Goal: Task Accomplishment & Management: Use online tool/utility

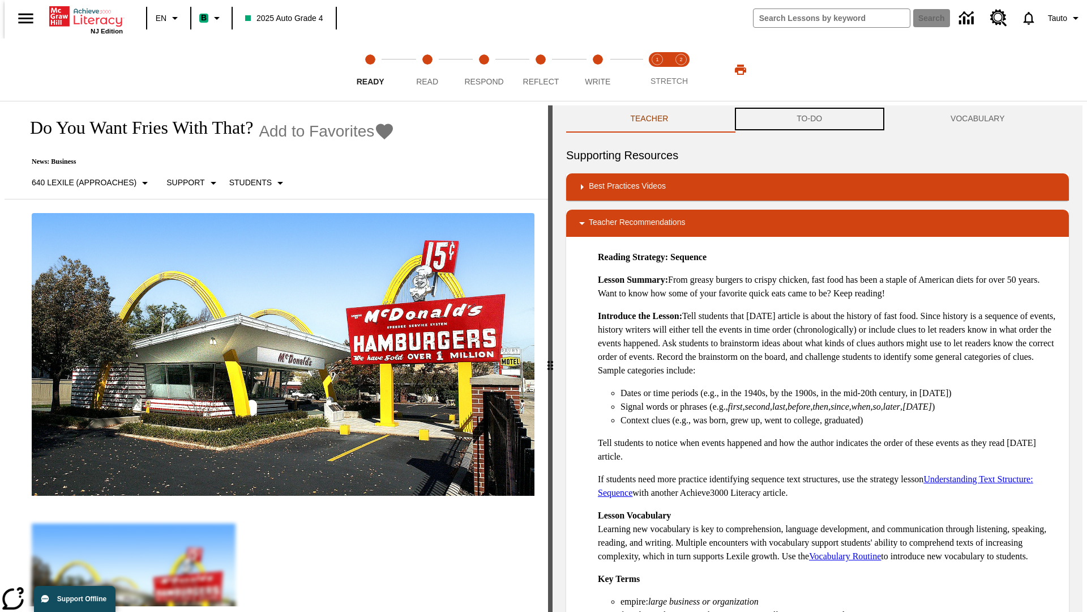
click at [810, 119] on button "TO-DO" at bounding box center [810, 118] width 154 height 27
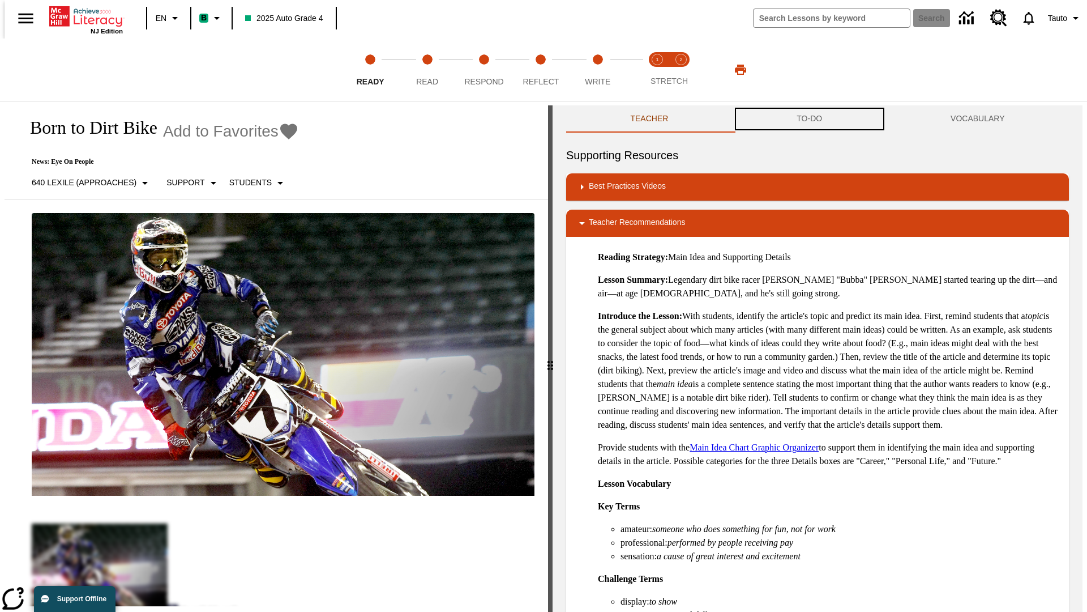
click at [810, 119] on button "TO-DO" at bounding box center [810, 118] width 154 height 27
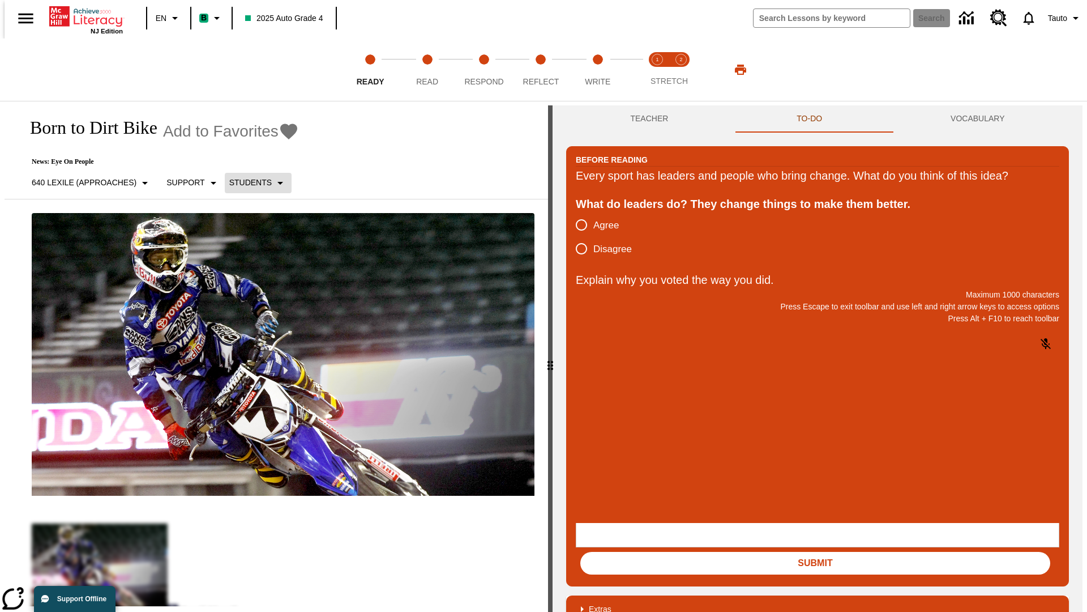
click at [251, 182] on p "Students" at bounding box center [250, 183] width 42 height 12
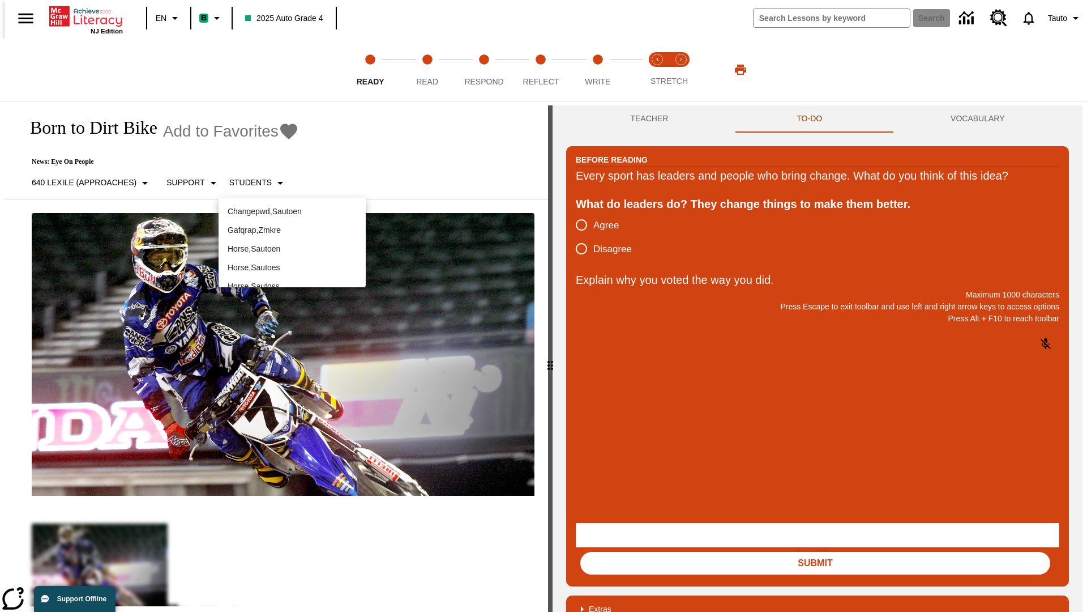
click at [292, 243] on p "Horse , Sautoen" at bounding box center [292, 249] width 129 height 12
